Goal: Transaction & Acquisition: Purchase product/service

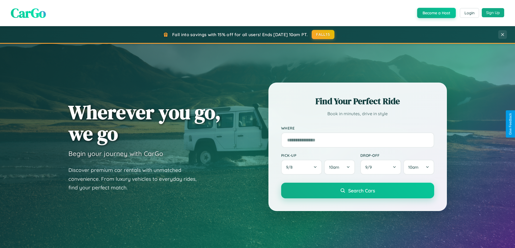
click at [492, 13] on button "Sign Up" at bounding box center [492, 12] width 22 height 9
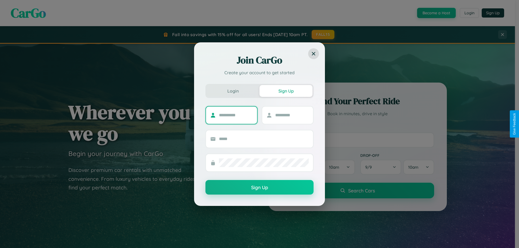
click at [236, 115] on input "text" at bounding box center [236, 115] width 34 height 9
type input "********"
click at [291, 115] on input "text" at bounding box center [292, 115] width 34 height 9
type input "*****"
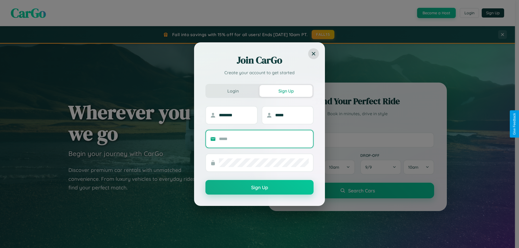
click at [264, 139] on input "text" at bounding box center [264, 139] width 90 height 9
type input "**********"
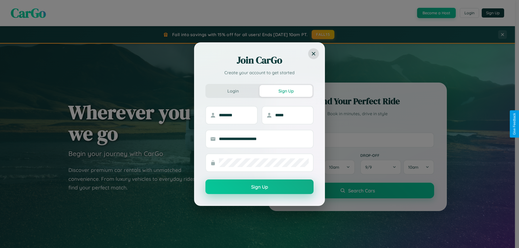
click at [259, 187] on button "Sign Up" at bounding box center [259, 187] width 108 height 15
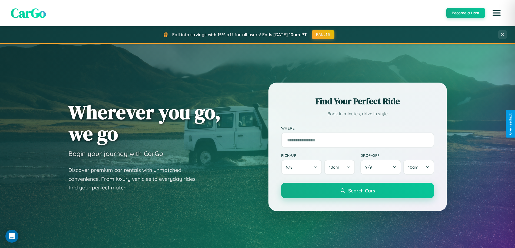
scroll to position [16, 0]
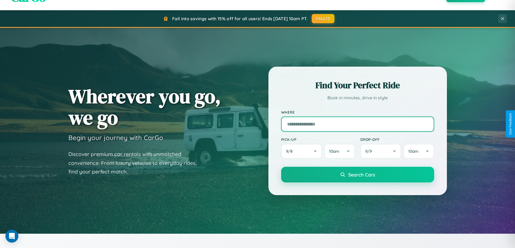
click at [357, 124] on input "text" at bounding box center [357, 124] width 153 height 15
type input "**********"
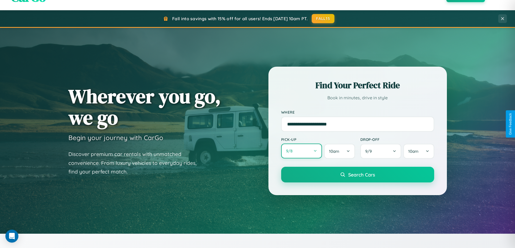
click at [301, 151] on button "9 / 8" at bounding box center [301, 151] width 41 height 15
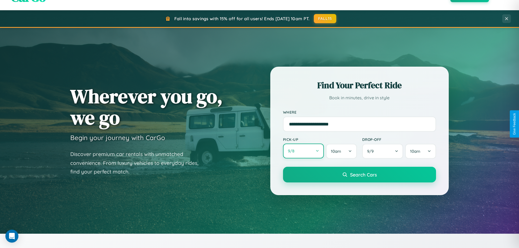
select select "*"
select select "****"
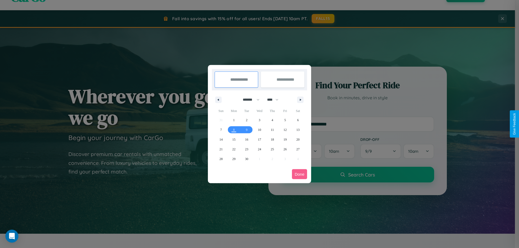
drag, startPoint x: 249, startPoint y: 100, endPoint x: 259, endPoint y: 108, distance: 13.8
click at [249, 100] on select "******* ******** ***** ***** *** **** **** ****** ********* ******* ******** **…" at bounding box center [250, 99] width 23 height 9
select select "*"
drag, startPoint x: 275, startPoint y: 100, endPoint x: 259, endPoint y: 108, distance: 17.9
click at [275, 100] on select "**** **** **** **** **** **** **** **** **** **** **** **** **** **** **** ****…" at bounding box center [272, 99] width 16 height 9
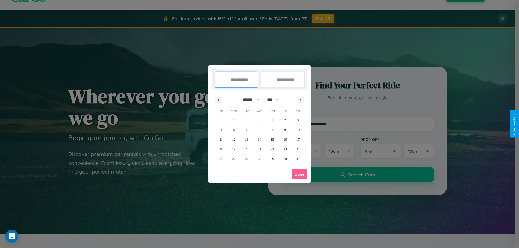
select select "****"
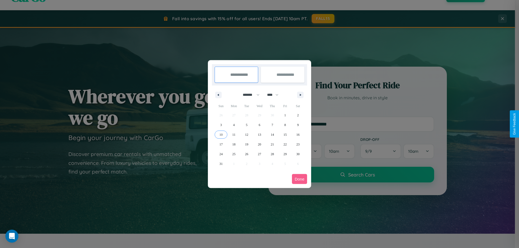
click at [221, 135] on span "10" at bounding box center [220, 135] width 3 height 10
type input "**********"
click at [272, 135] on span "14" at bounding box center [271, 135] width 3 height 10
type input "**********"
click at [299, 179] on button "Done" at bounding box center [299, 179] width 15 height 10
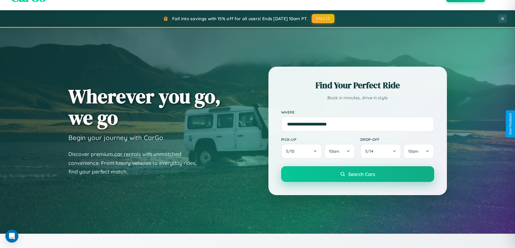
click at [357, 174] on span "Search Cars" at bounding box center [361, 174] width 27 height 6
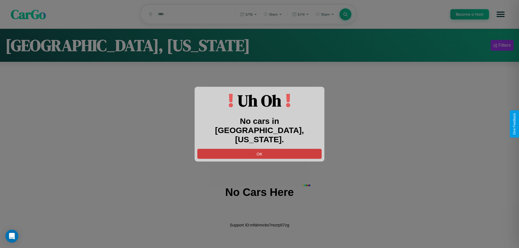
click at [259, 149] on button "OK" at bounding box center [259, 154] width 124 height 10
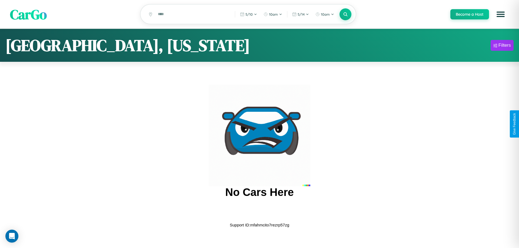
click at [28, 14] on span "CarGo" at bounding box center [28, 14] width 37 height 19
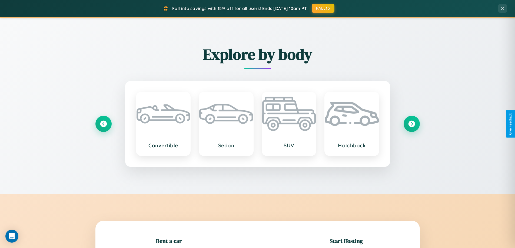
scroll to position [117, 0]
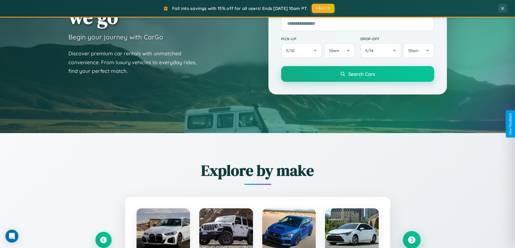
click at [411, 240] on icon at bounding box center [411, 240] width 7 height 7
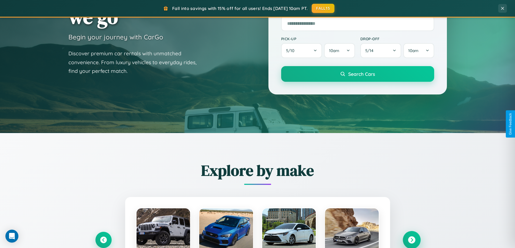
click at [411, 240] on icon at bounding box center [411, 240] width 7 height 7
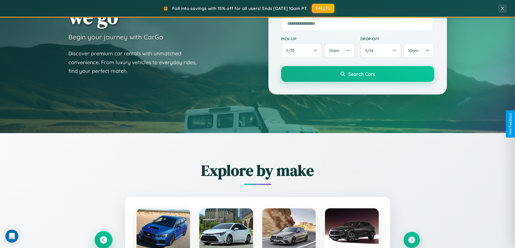
click at [103, 240] on icon at bounding box center [103, 240] width 7 height 7
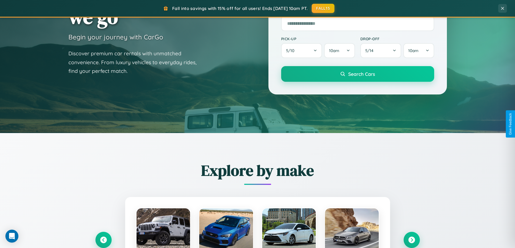
scroll to position [541, 0]
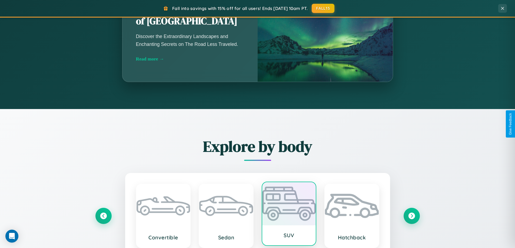
click at [288, 214] on div at bounding box center [289, 203] width 54 height 43
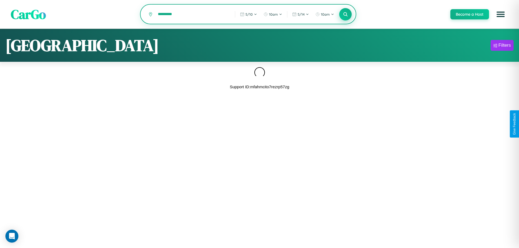
type input "*********"
click at [345, 15] on icon at bounding box center [345, 14] width 5 height 5
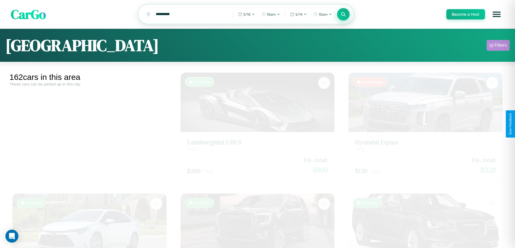
click at [498, 46] on div "Filters" at bounding box center [500, 45] width 12 height 5
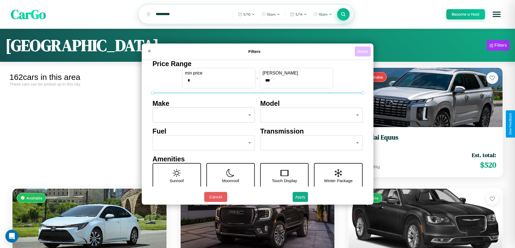
click at [363, 51] on button "Reset" at bounding box center [362, 51] width 16 height 10
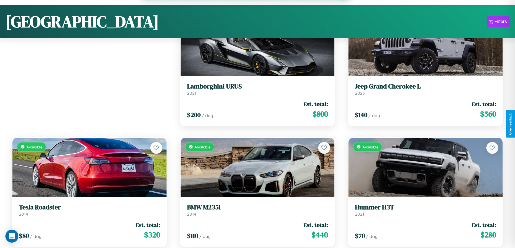
scroll to position [76, 0]
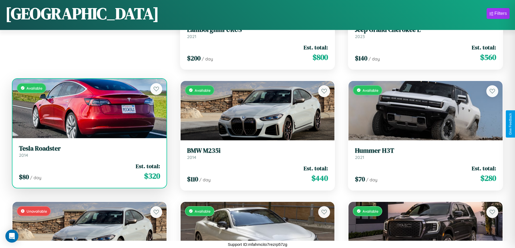
click at [89, 153] on link "Tesla Roadster 2014" at bounding box center [89, 151] width 141 height 13
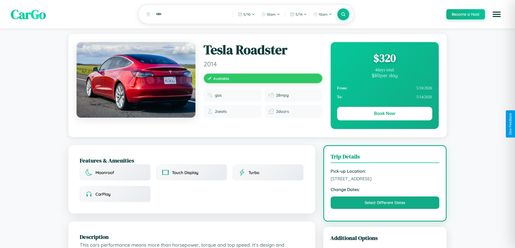
scroll to position [58, 0]
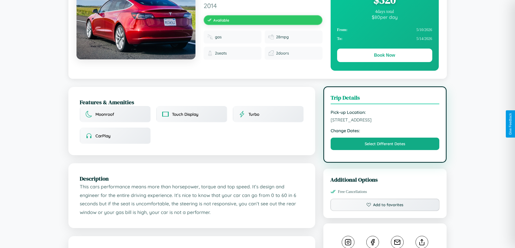
click at [385, 123] on span "8472 Jefferson Street Bangalore Karnataka 30079 India" at bounding box center [384, 119] width 109 height 5
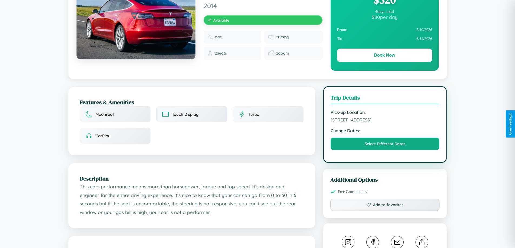
click at [385, 123] on span "8472 Jefferson Street Bangalore Karnataka 30079 India" at bounding box center [384, 119] width 109 height 5
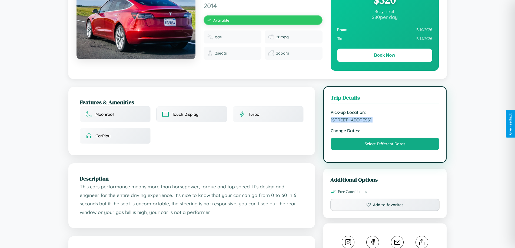
click at [385, 123] on span "8472 Jefferson Street Bangalore Karnataka 30079 India" at bounding box center [384, 119] width 109 height 5
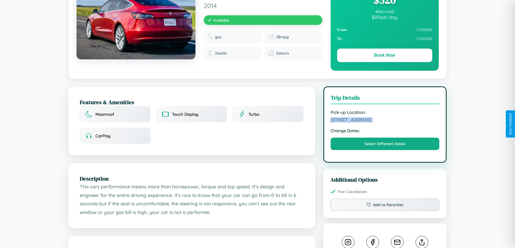
click at [385, 123] on span "8472 Jefferson Street Bangalore Karnataka 30079 India" at bounding box center [384, 119] width 109 height 5
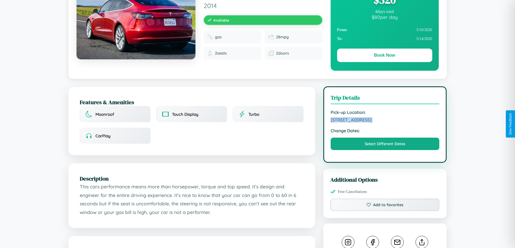
click at [385, 123] on span "8472 Jefferson Street Bangalore Karnataka 30079 India" at bounding box center [384, 119] width 109 height 5
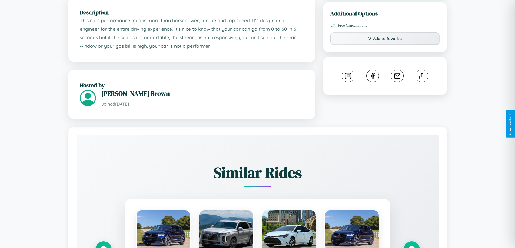
scroll to position [325, 0]
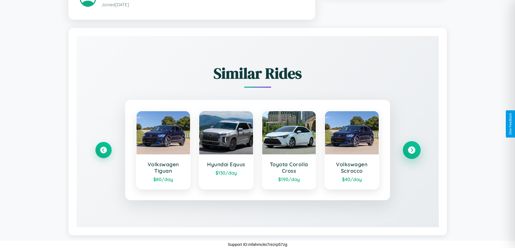
click at [411, 150] on icon at bounding box center [411, 150] width 7 height 7
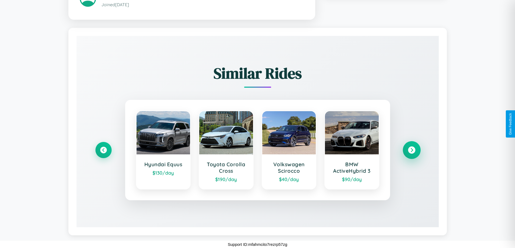
click at [411, 150] on icon at bounding box center [411, 150] width 7 height 7
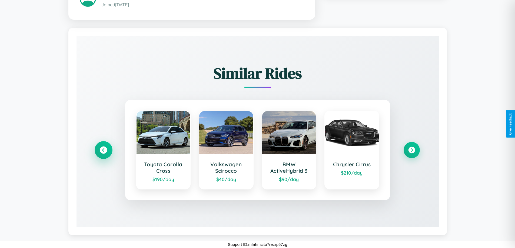
click at [103, 150] on icon at bounding box center [103, 150] width 7 height 7
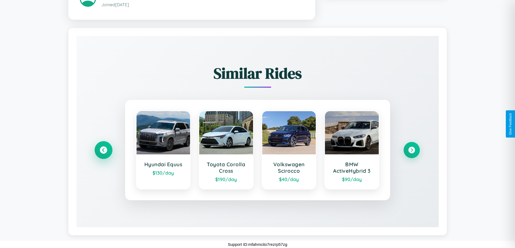
click at [103, 150] on icon at bounding box center [103, 150] width 7 height 7
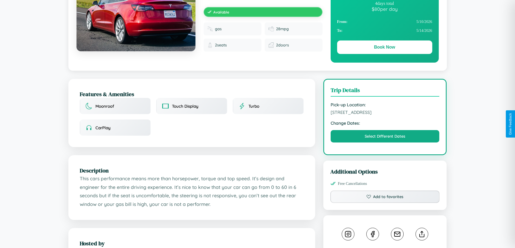
scroll to position [58, 0]
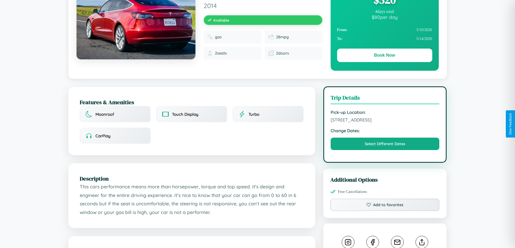
click at [385, 123] on span "8472 Jefferson Street Bangalore Karnataka 30079 India" at bounding box center [384, 119] width 109 height 5
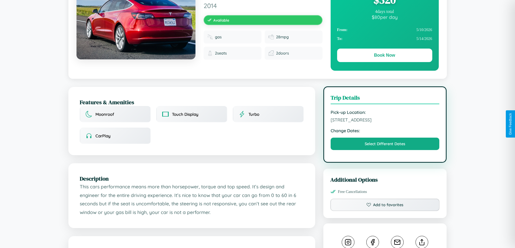
click at [385, 123] on span "8472 Jefferson Street Bangalore Karnataka 30079 India" at bounding box center [384, 119] width 109 height 5
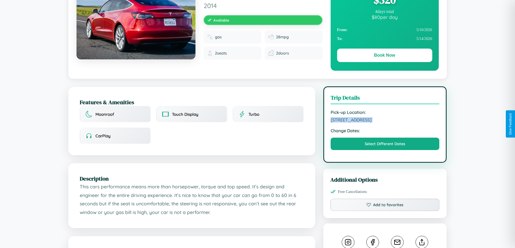
click at [385, 123] on span "8472 Jefferson Street Bangalore Karnataka 30079 India" at bounding box center [384, 119] width 109 height 5
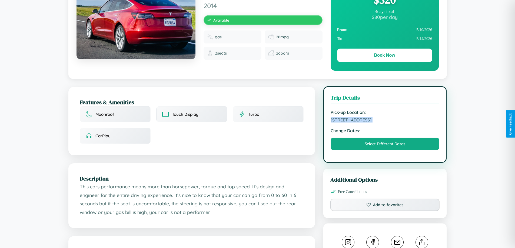
click at [385, 123] on span "8472 Jefferson Street Bangalore Karnataka 30079 India" at bounding box center [384, 119] width 109 height 5
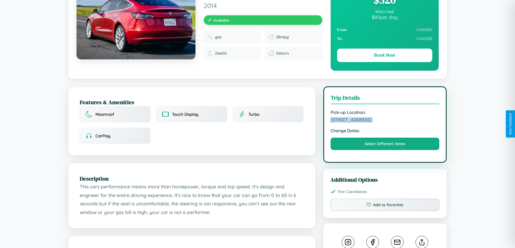
click at [385, 123] on span "8472 Jefferson Street Bangalore Karnataka 30079 India" at bounding box center [384, 119] width 109 height 5
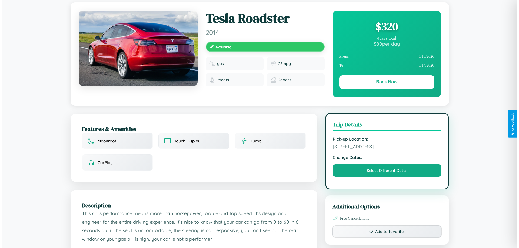
scroll to position [0, 0]
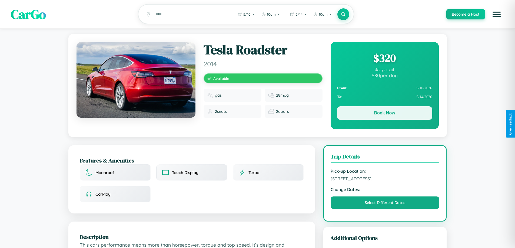
click at [384, 114] on button "Book Now" at bounding box center [384, 113] width 95 height 14
